Goal: Check status: Check status

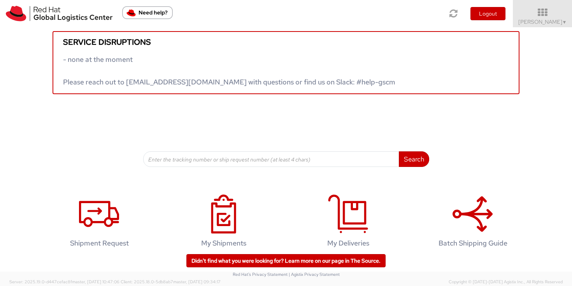
click at [554, 28] on div "Service disruptions - none at the moment Please reach out to [EMAIL_ADDRESS][DO…" at bounding box center [286, 56] width 572 height 75
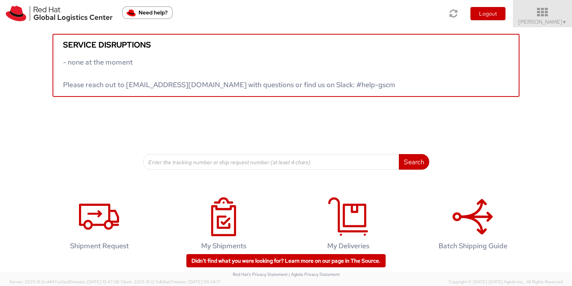
click at [554, 23] on span "[PERSON_NAME] ▼" at bounding box center [542, 21] width 49 height 7
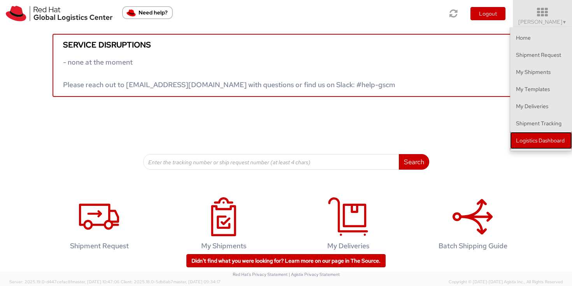
click at [548, 137] on link "Logistics Dashboard" at bounding box center [541, 140] width 62 height 17
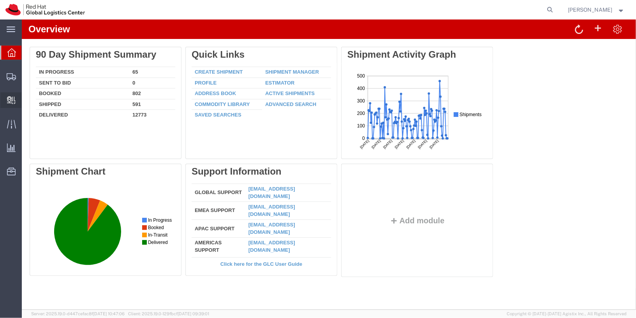
click at [27, 100] on span "Internal Delivery" at bounding box center [23, 100] width 5 height 16
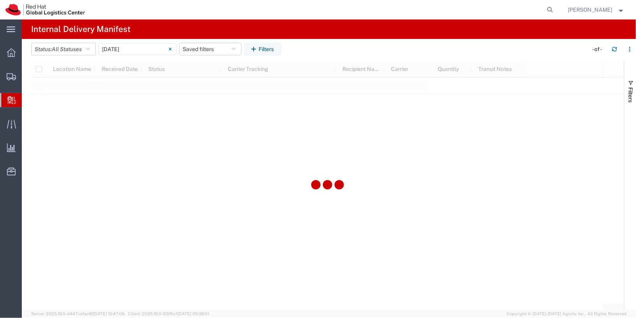
type input "06/11/2025"
type input "06/11/2025 - 06/11/2025"
click at [133, 47] on input "06/11/2025 - 06/11/2025" at bounding box center [137, 49] width 78 height 12
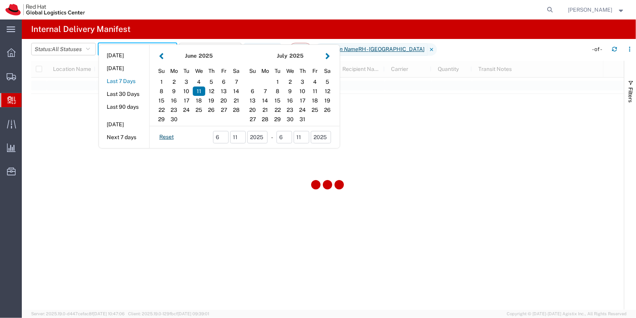
click at [131, 83] on button "Last 7 Days" at bounding box center [124, 81] width 50 height 12
type input "Last 7 Days"
type input "09/13/2025 - 09/19/2025"
